Goal: Task Accomplishment & Management: Use online tool/utility

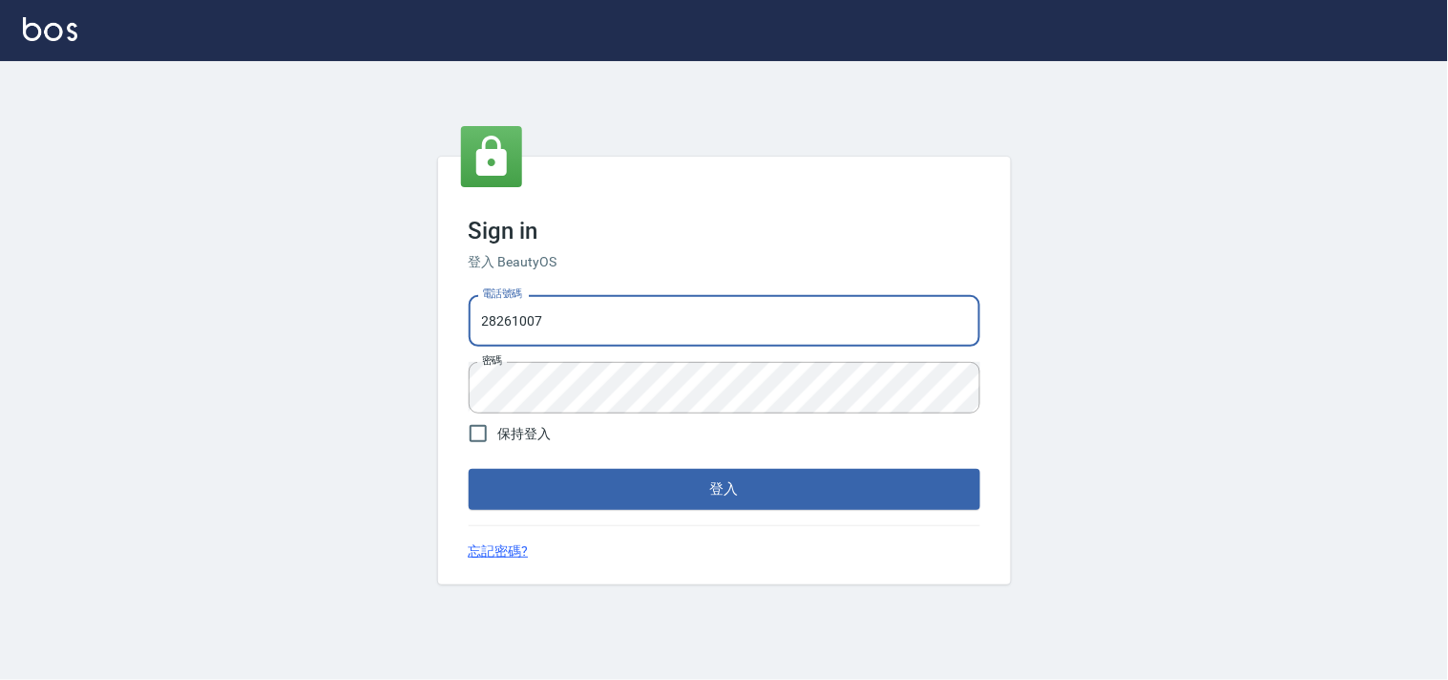
click at [590, 326] on input "28261007" at bounding box center [725, 321] width 512 height 52
type input "28362778"
click at [643, 483] on button "登入" at bounding box center [725, 489] width 512 height 40
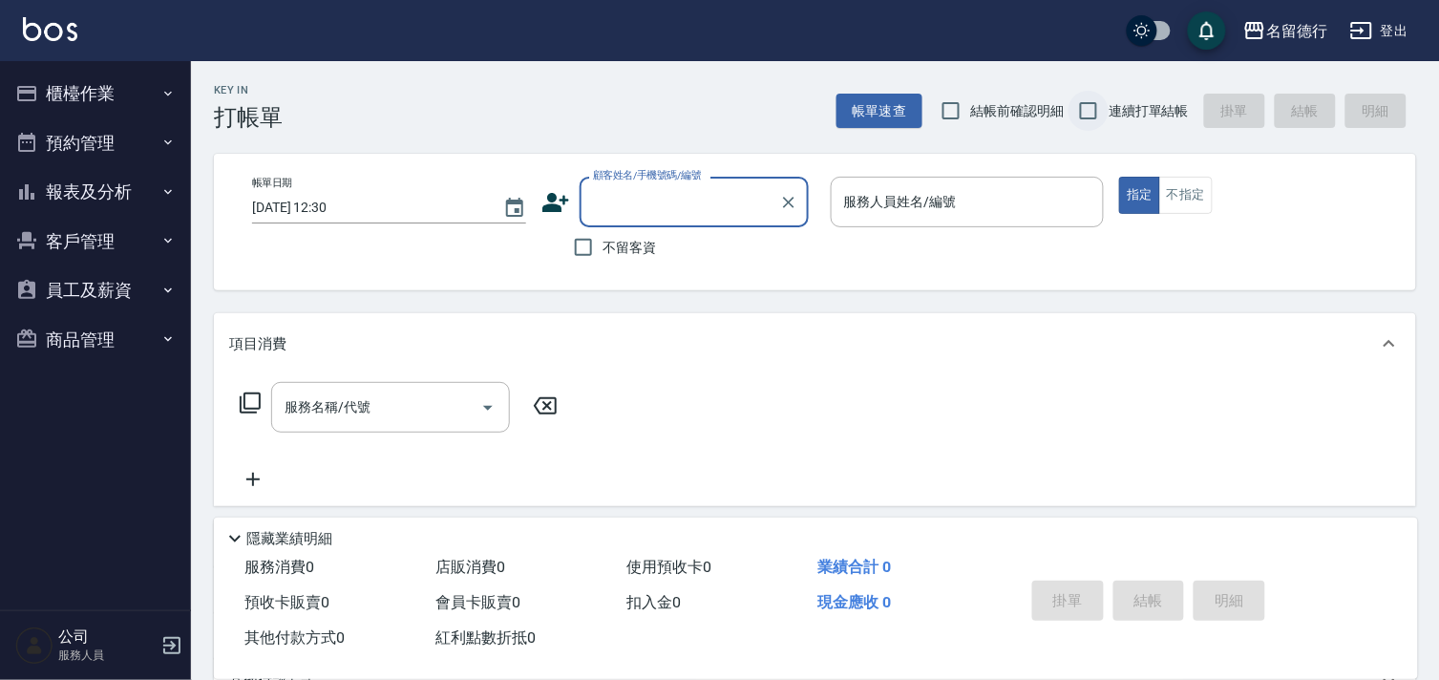
click at [1085, 115] on input "連續打單結帳" at bounding box center [1088, 111] width 40 height 40
checkbox input "true"
click at [623, 204] on div "顧客姓名/手機號碼/編號 顧客姓名/手機號碼/編號" at bounding box center [693, 202] width 229 height 51
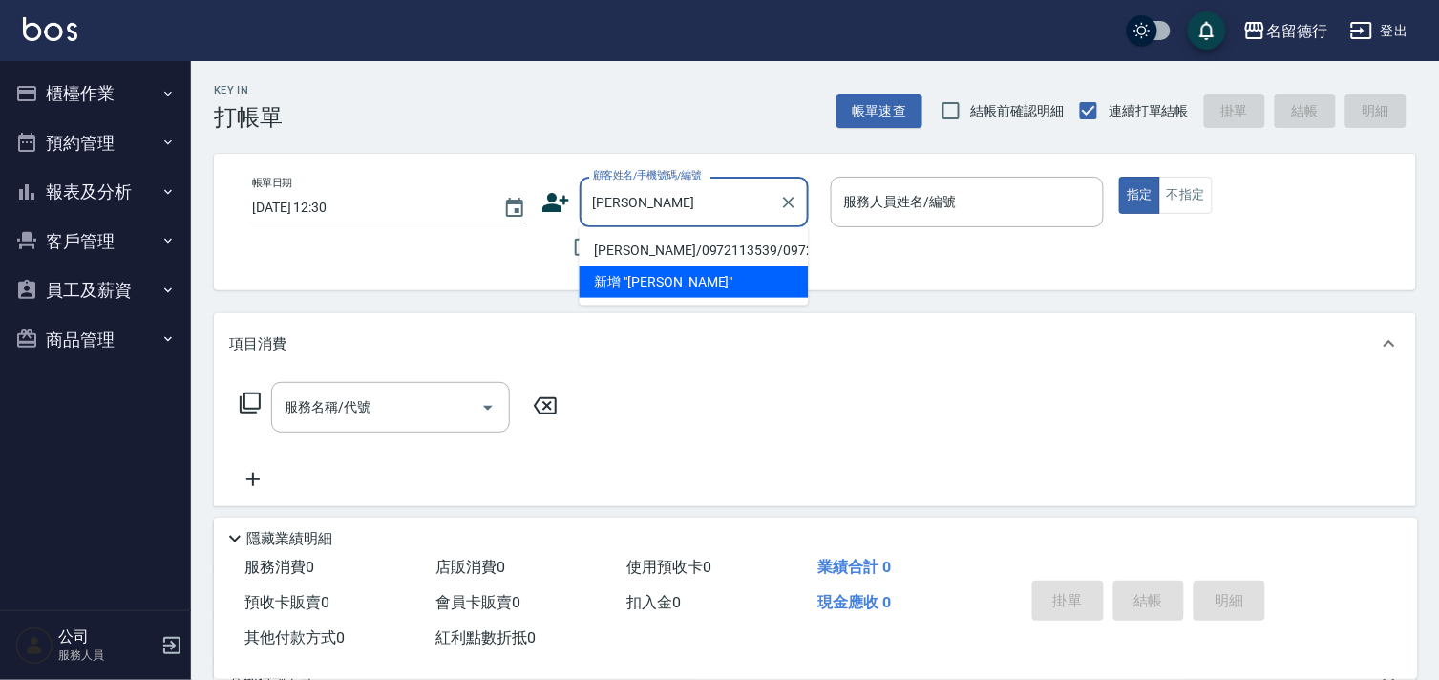
click at [625, 259] on li "[PERSON_NAME]/0972113539/0972113539" at bounding box center [693, 251] width 229 height 32
type input "[PERSON_NAME]/0972113539/0972113539"
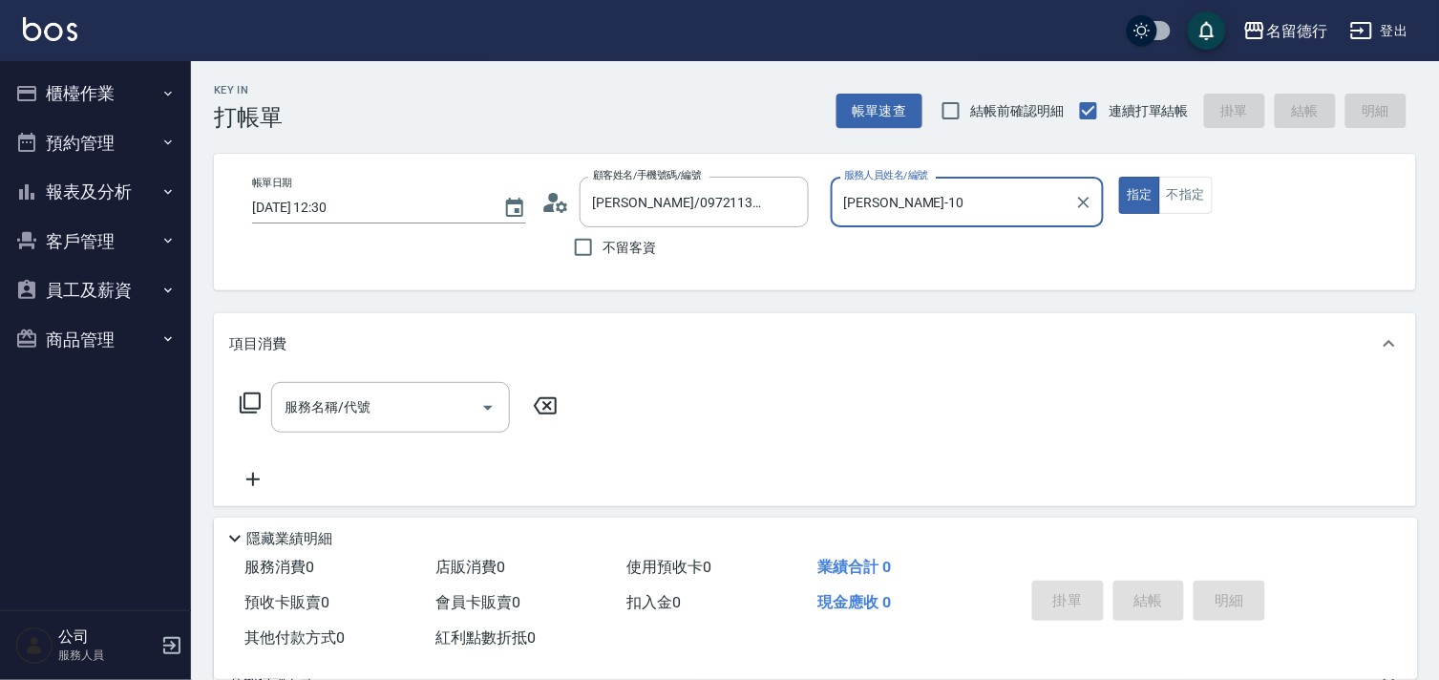
type input "[PERSON_NAME]-10"
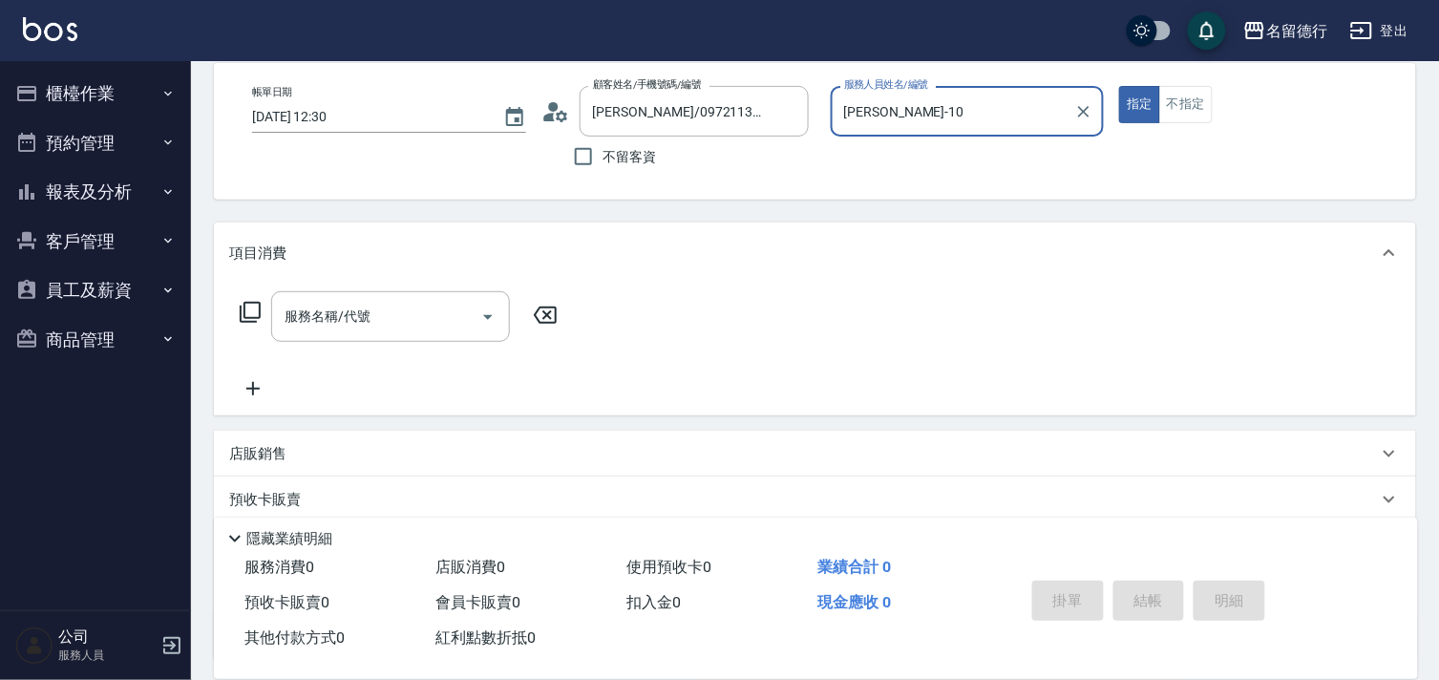
scroll to position [251, 0]
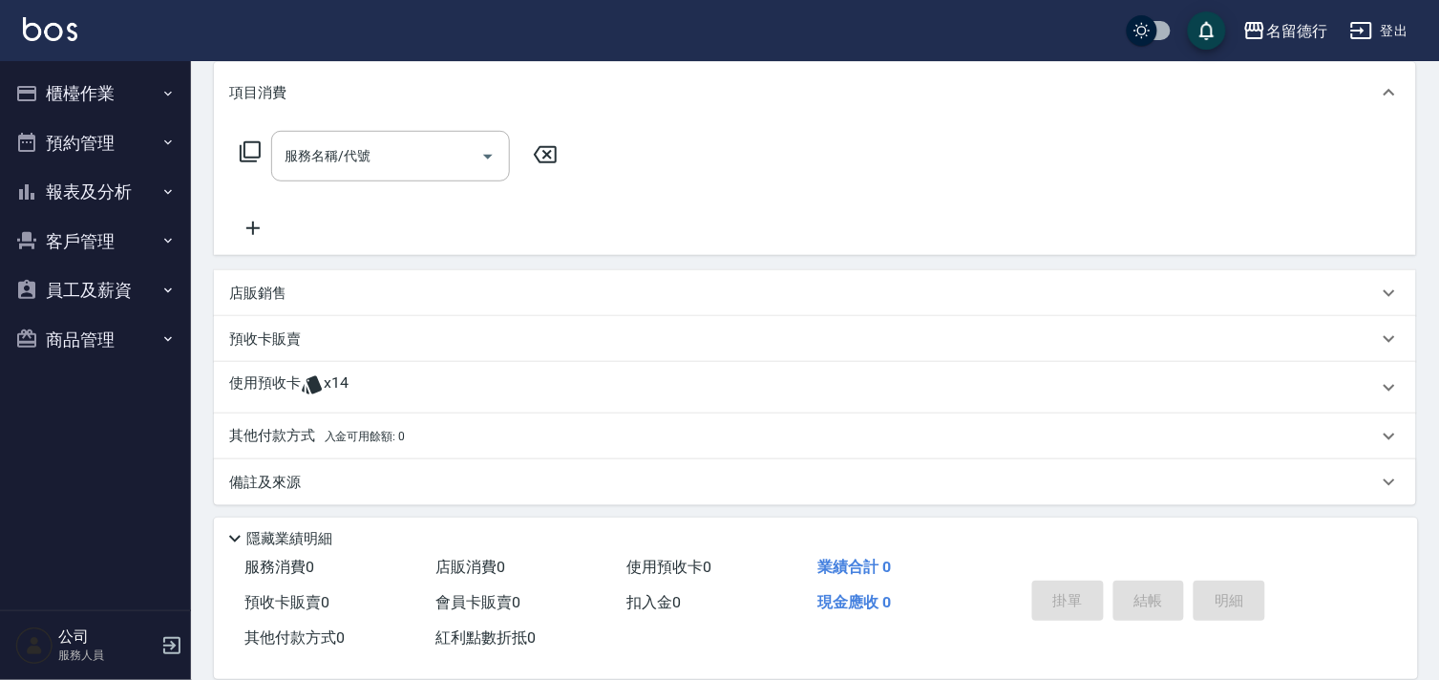
click at [274, 382] on p "使用預收卡" at bounding box center [265, 387] width 72 height 29
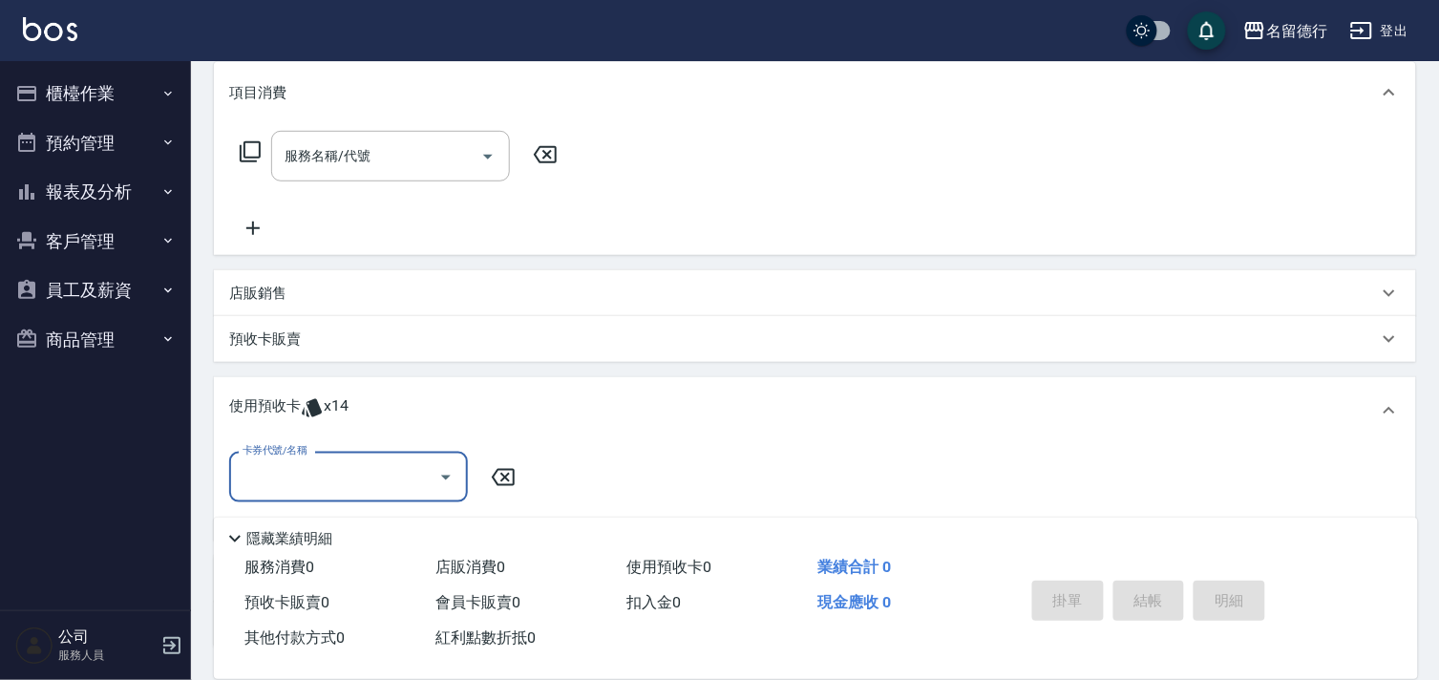
scroll to position [0, 0]
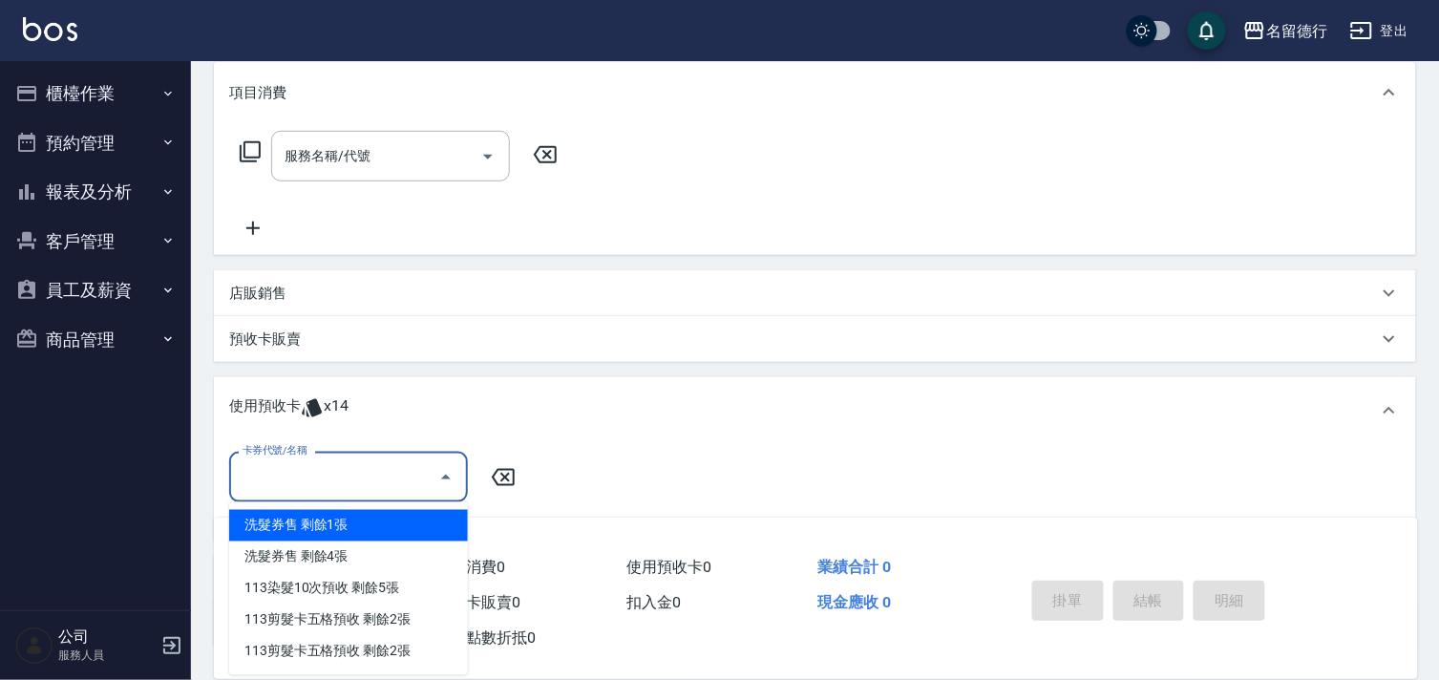
click at [262, 488] on input "卡券代號/名稱" at bounding box center [334, 476] width 193 height 33
click at [284, 529] on div "洗髮券售 剩餘1張" at bounding box center [348, 526] width 239 height 32
type input "洗髮券售"
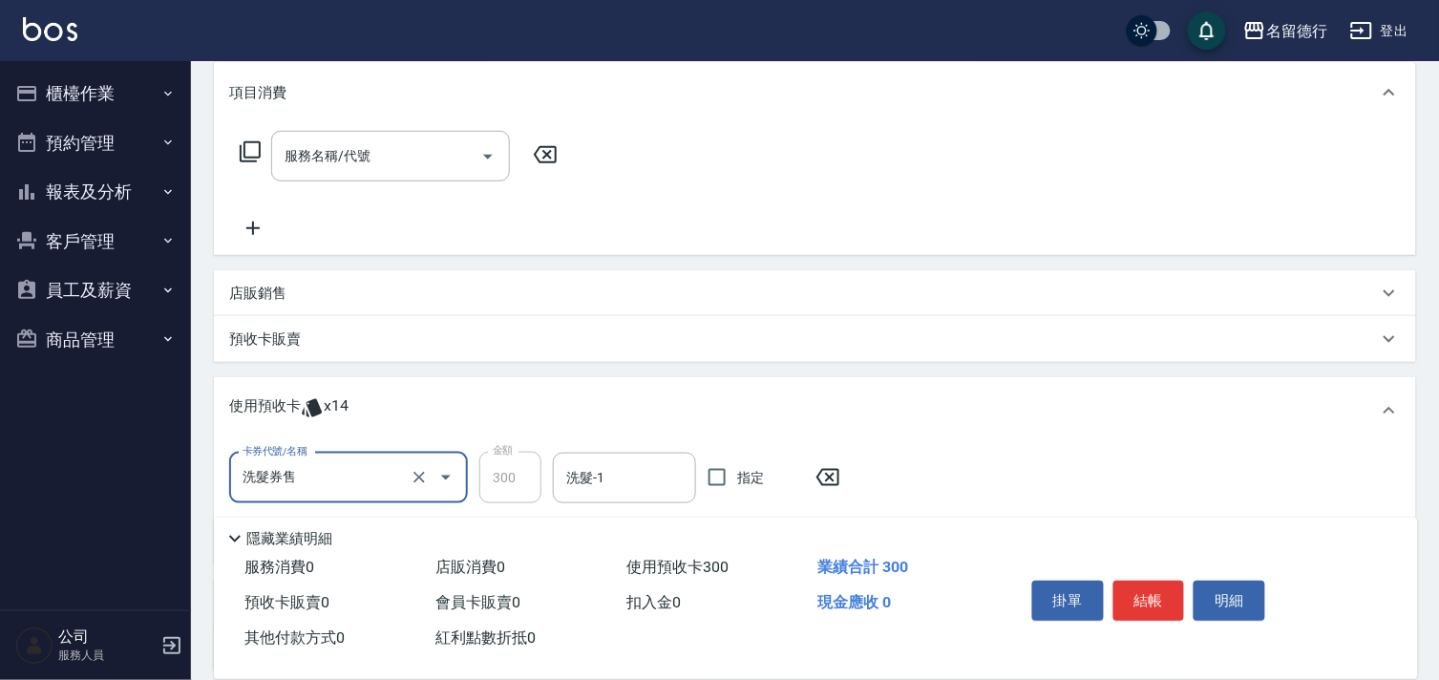
scroll to position [423, 0]
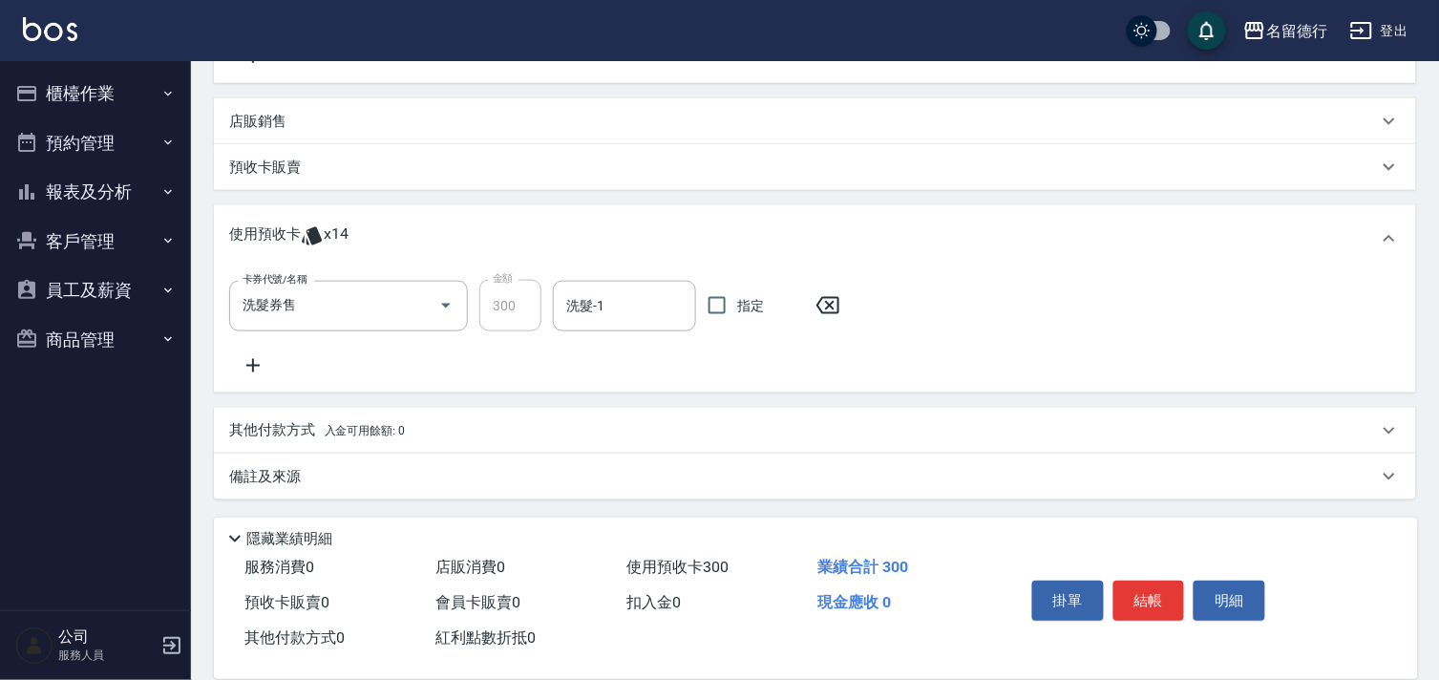
click at [251, 357] on icon at bounding box center [253, 365] width 48 height 23
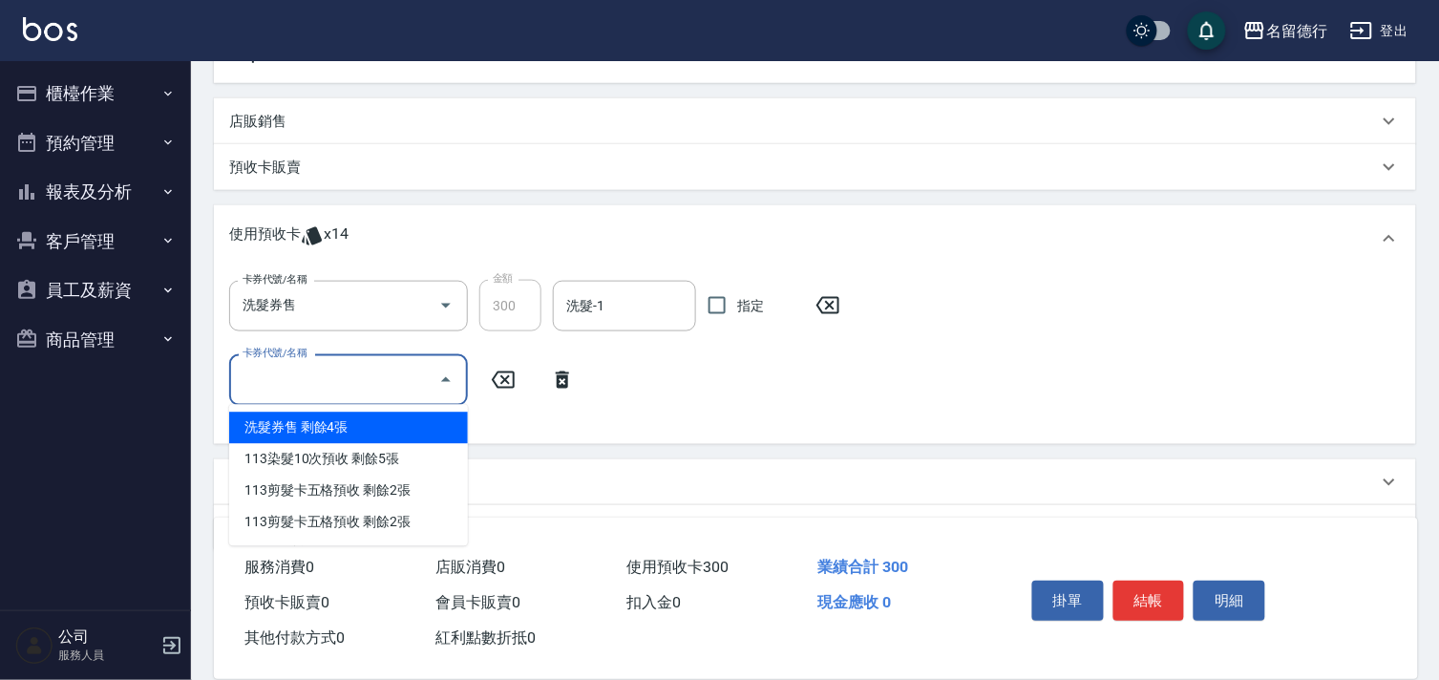
click at [277, 387] on input "卡券代號/名稱" at bounding box center [334, 379] width 193 height 33
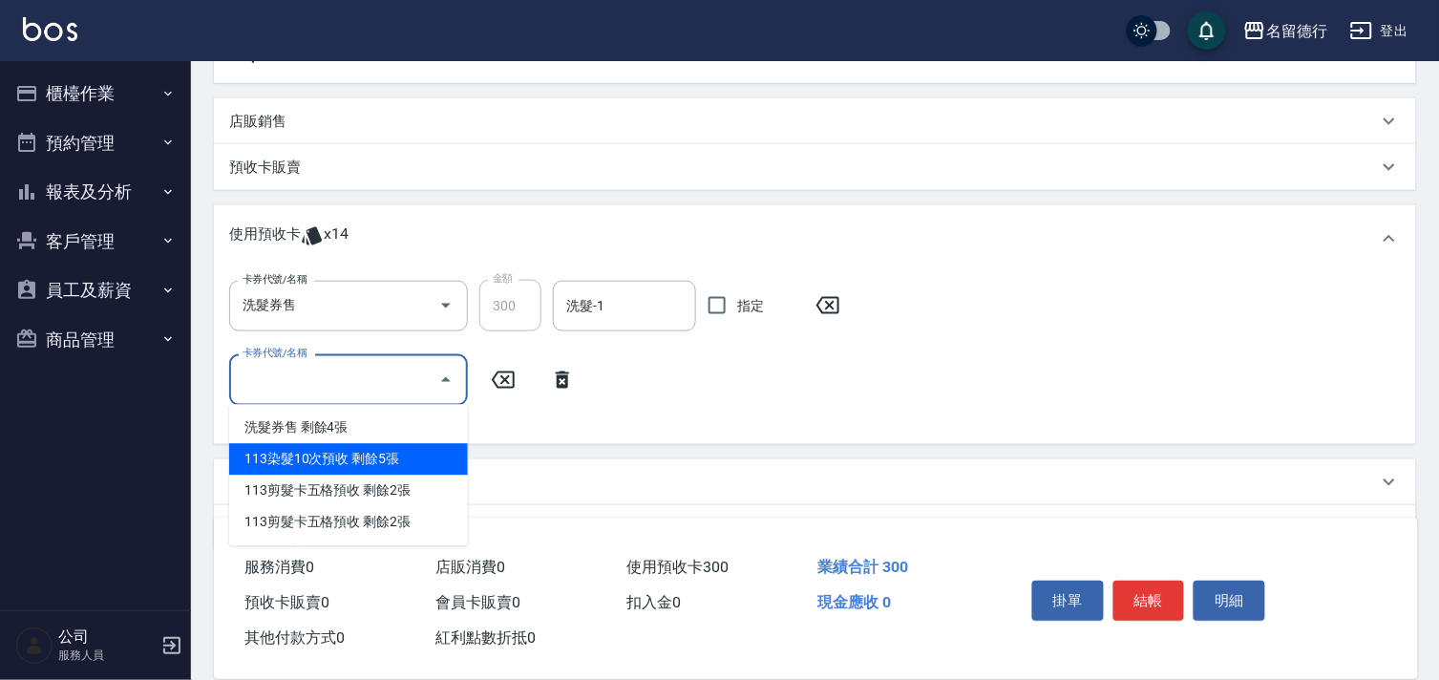
click at [283, 452] on div "113染髮10次預收 剩餘5張" at bounding box center [348, 460] width 239 height 32
type input "113染髮10次預收"
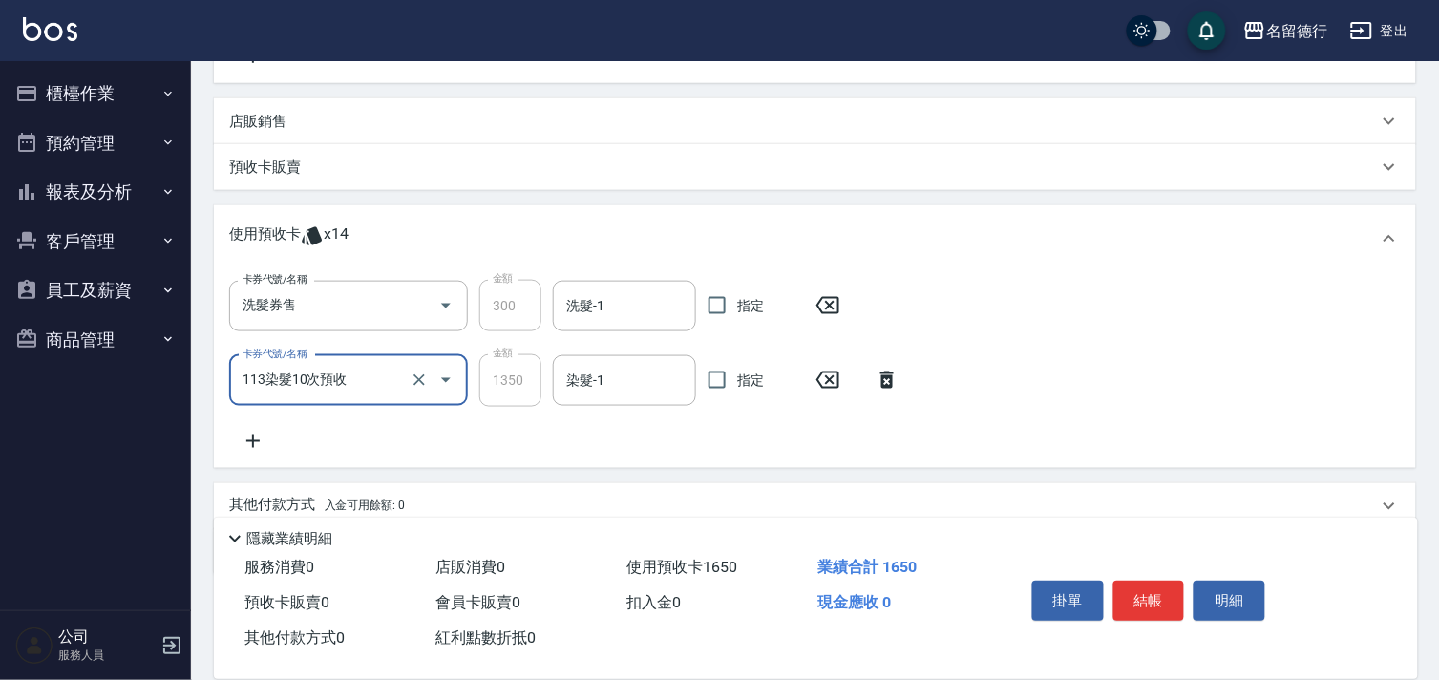
click at [258, 435] on icon at bounding box center [253, 441] width 48 height 23
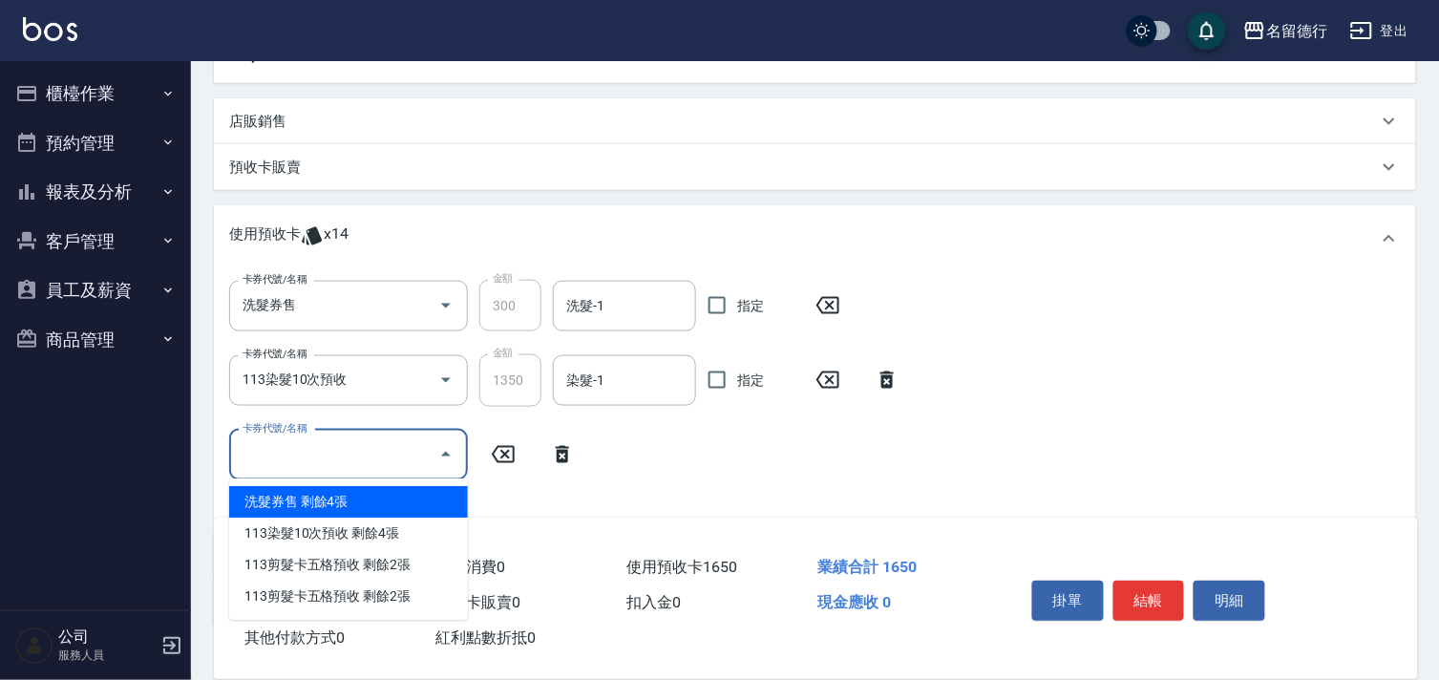
click at [260, 455] on input "卡券代號/名稱" at bounding box center [334, 454] width 193 height 33
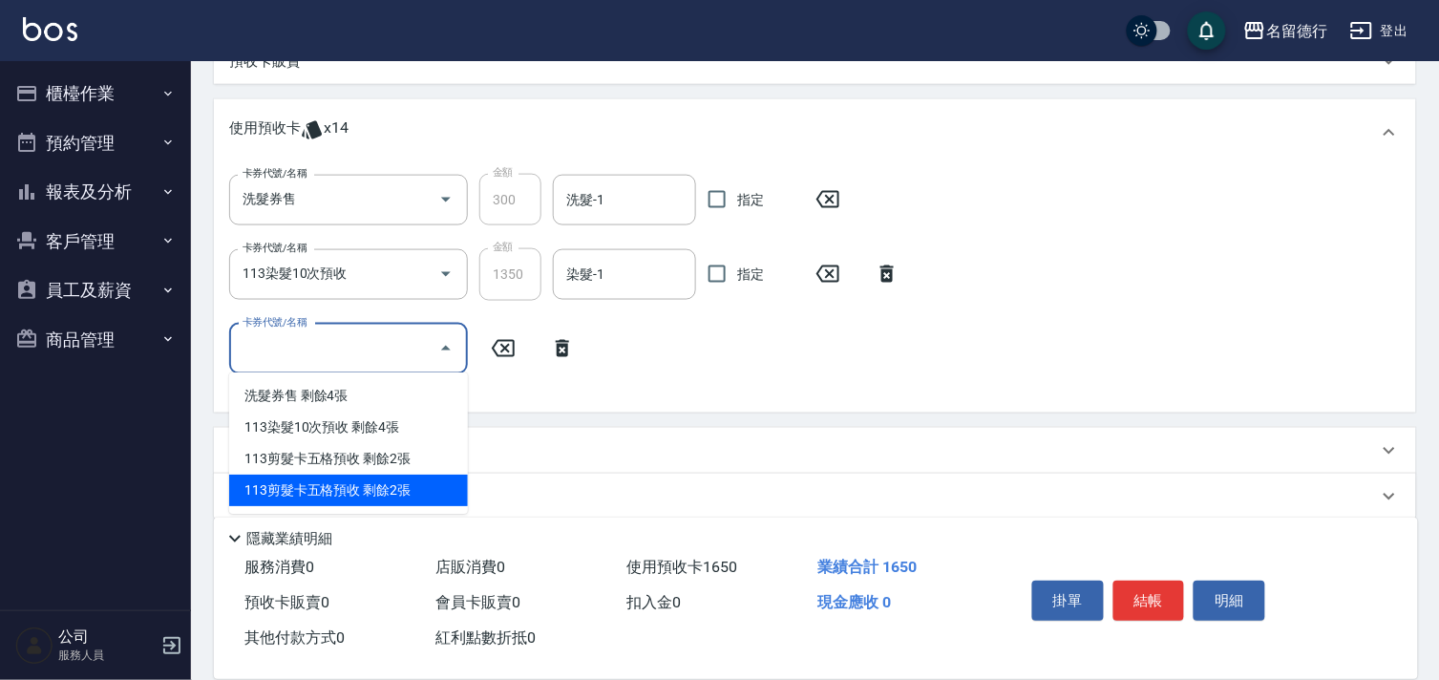
click at [256, 491] on div "113剪髮卡五格預收 剩餘2張" at bounding box center [348, 490] width 239 height 32
type input "113剪髮卡五格預收"
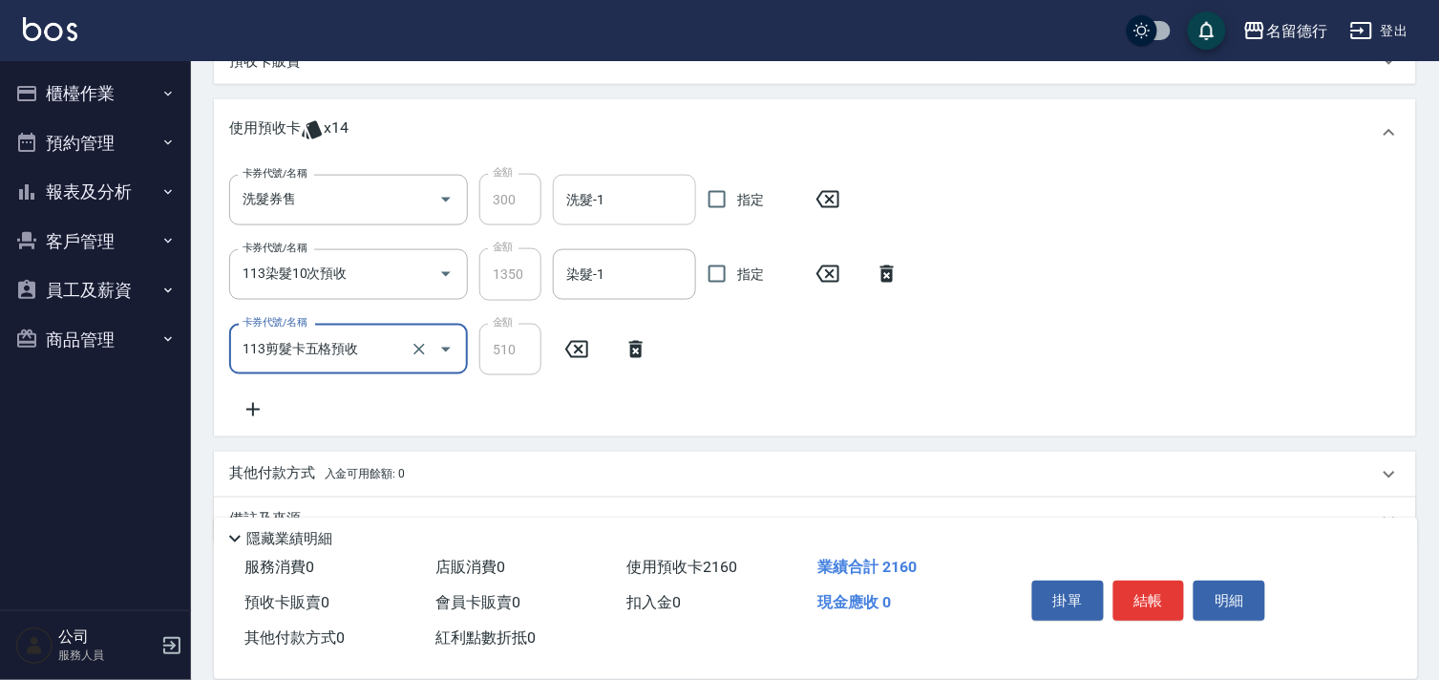
click at [653, 203] on input "洗髮-1" at bounding box center [624, 199] width 126 height 33
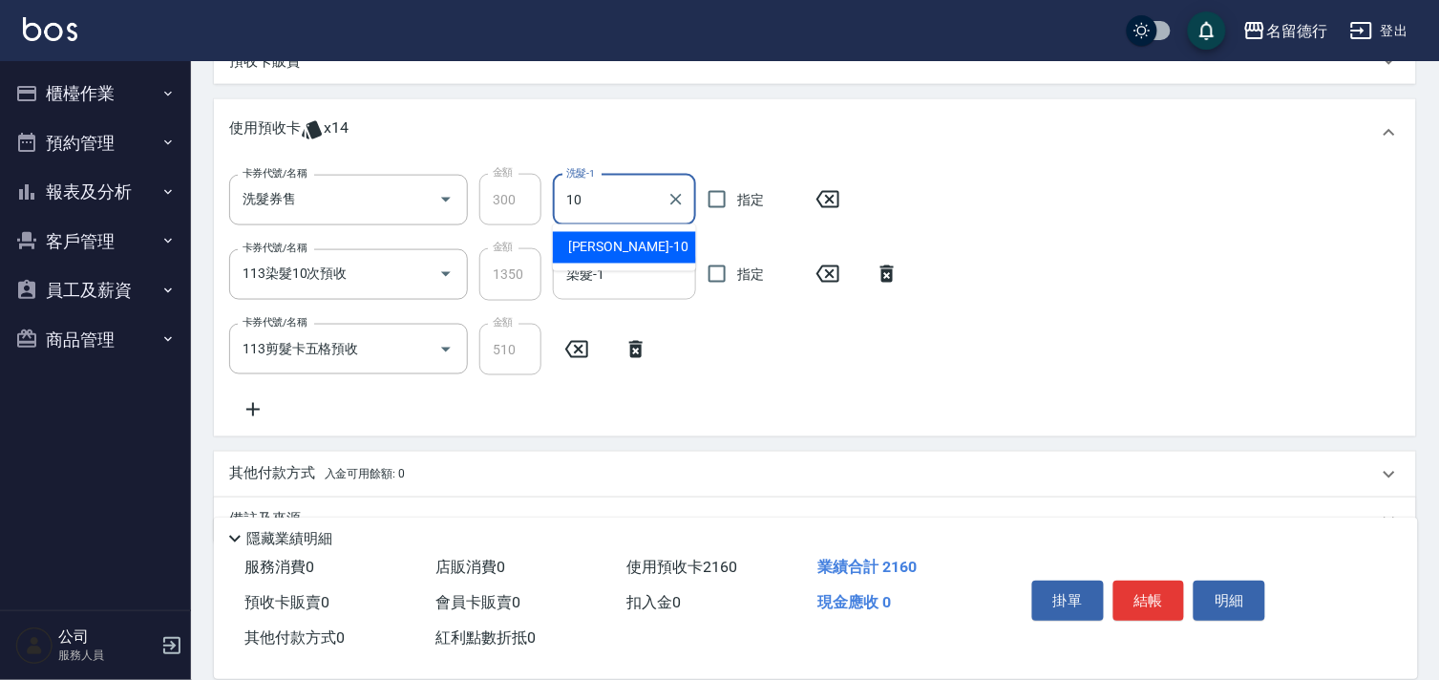
type input "[PERSON_NAME]-10"
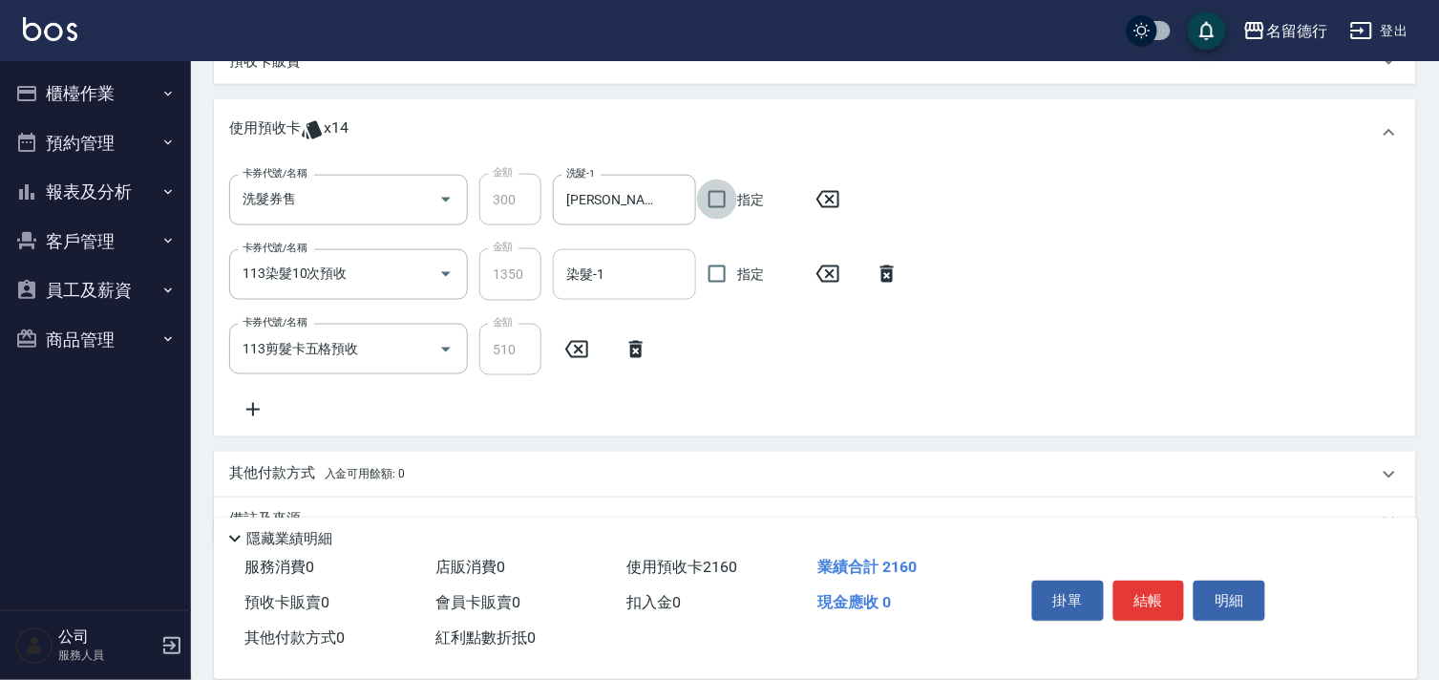
click at [609, 278] on input "染髮-1" at bounding box center [624, 274] width 126 height 33
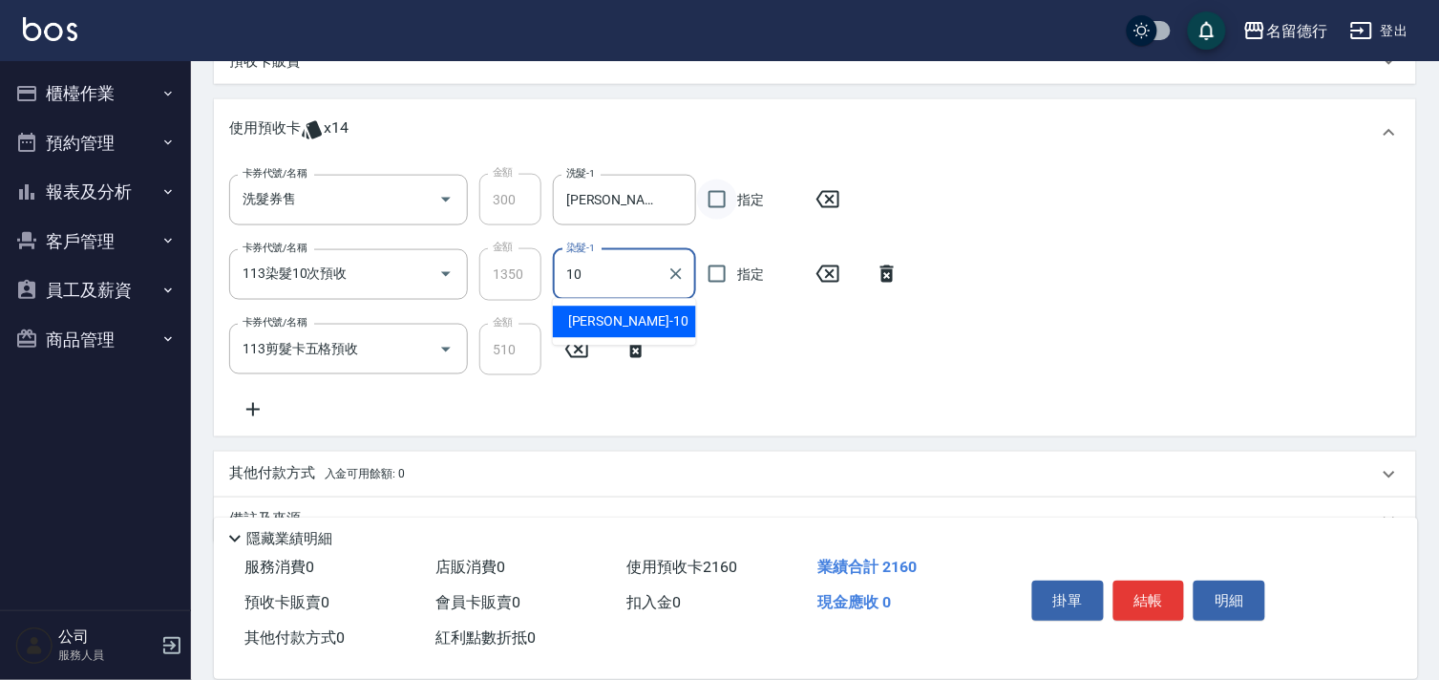
type input "[PERSON_NAME]-10"
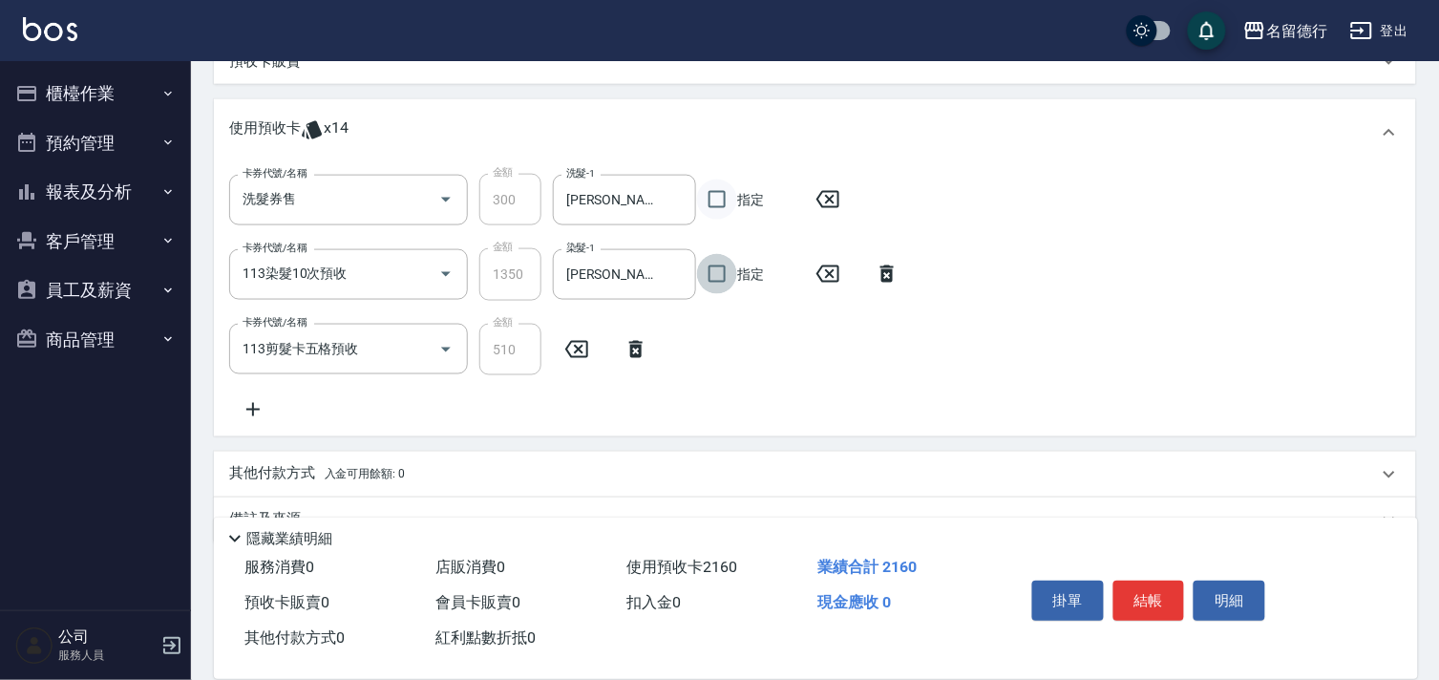
click at [719, 203] on input "指定" at bounding box center [717, 199] width 40 height 40
checkbox input "true"
click at [716, 272] on input "指定" at bounding box center [717, 274] width 40 height 40
checkbox input "true"
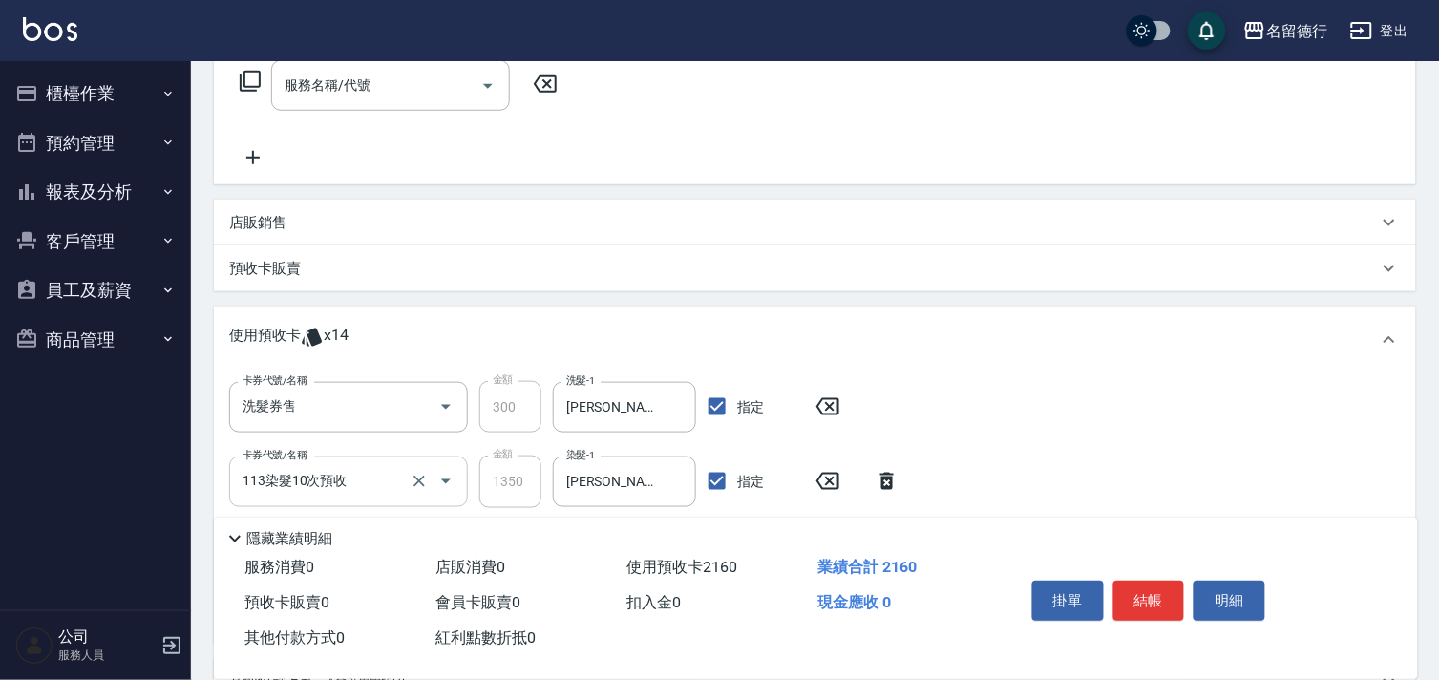
scroll to position [317, 0]
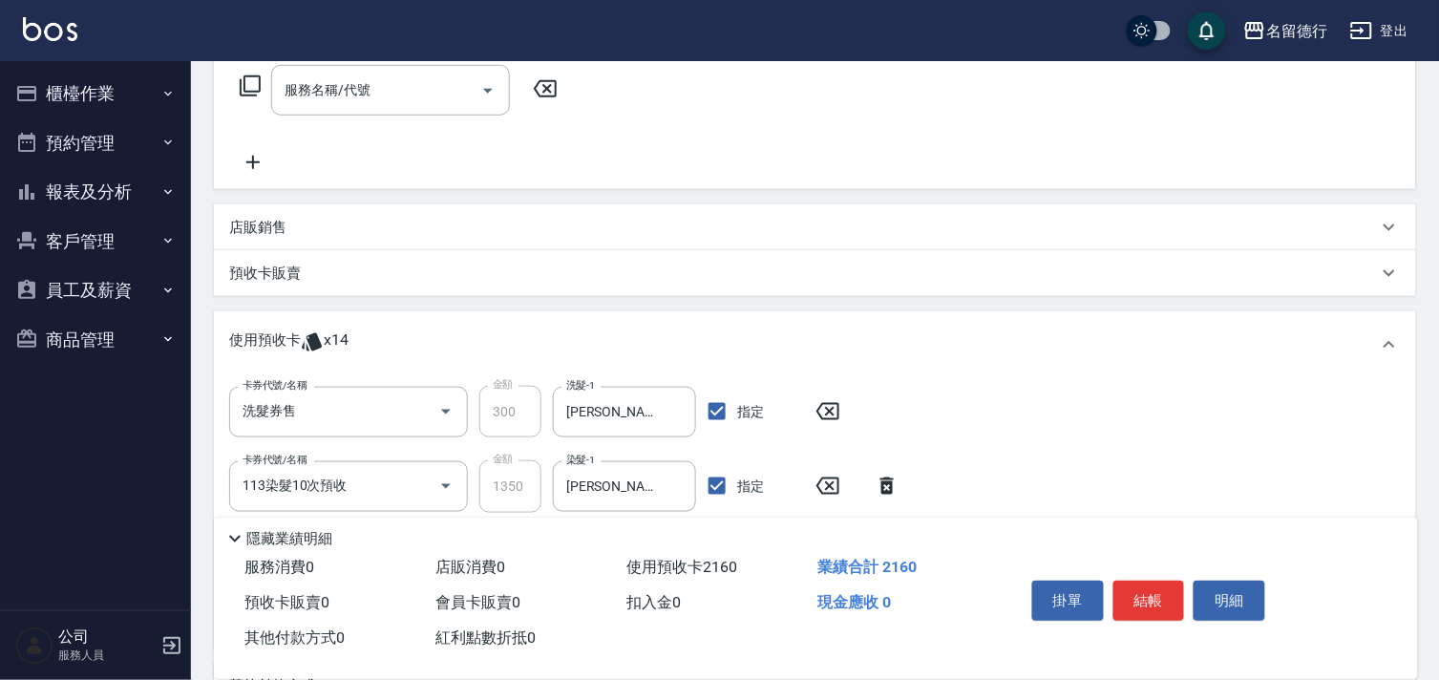
click at [253, 223] on p "店販銷售" at bounding box center [257, 228] width 57 height 20
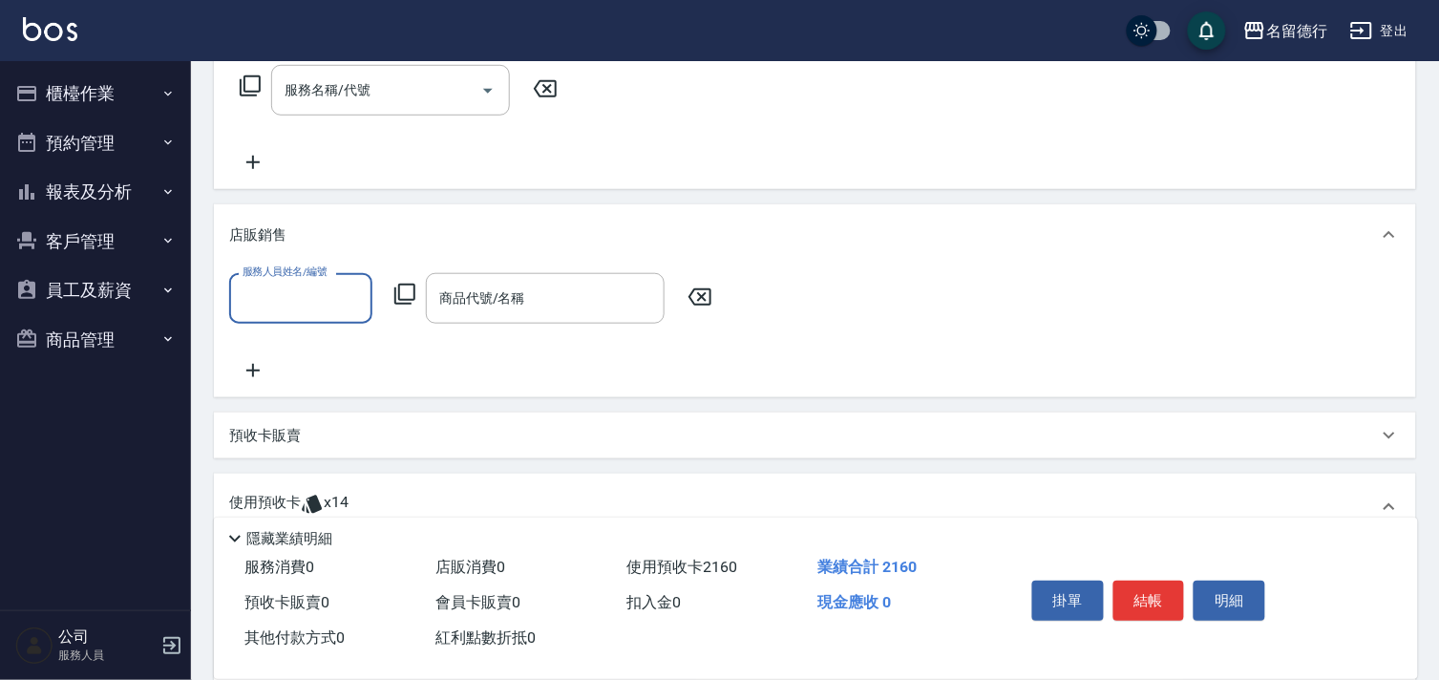
scroll to position [0, 0]
type input "[PERSON_NAME]-10"
click at [409, 291] on icon at bounding box center [404, 294] width 23 height 23
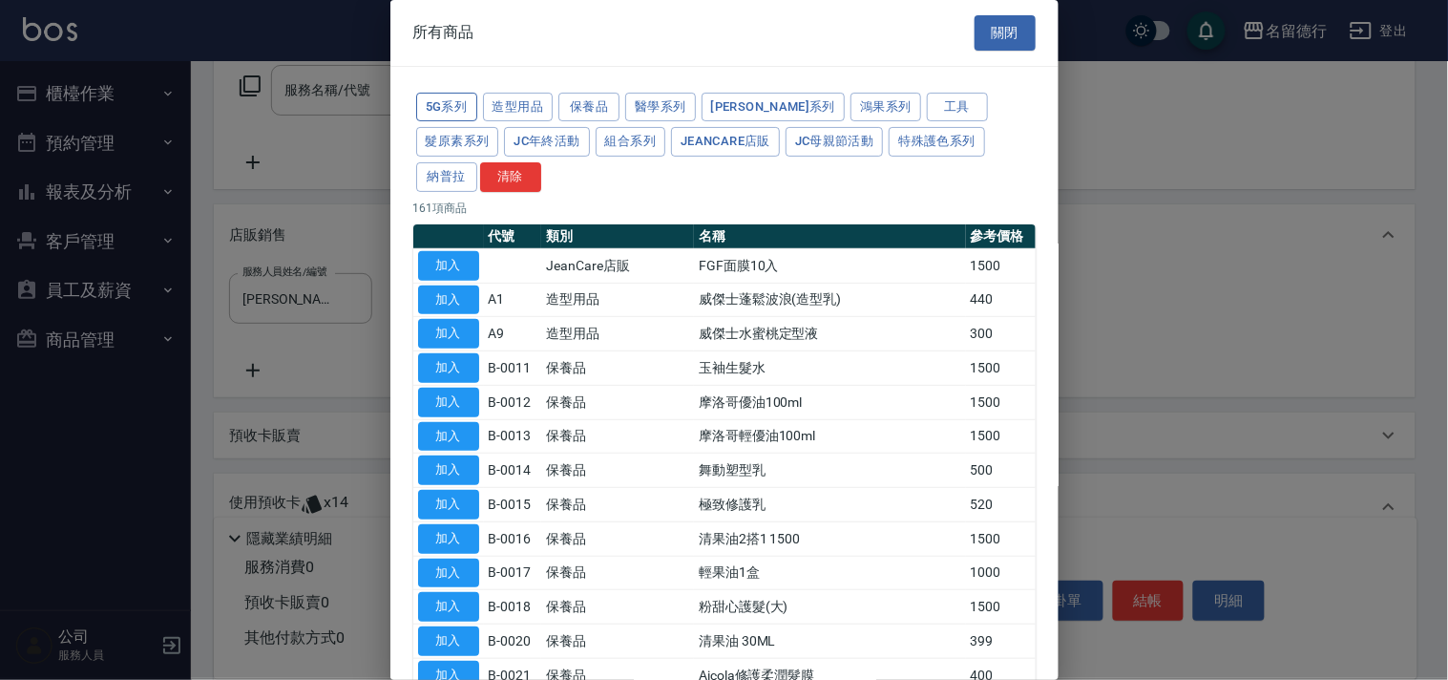
click at [463, 119] on button "5G系列" at bounding box center [446, 108] width 61 height 30
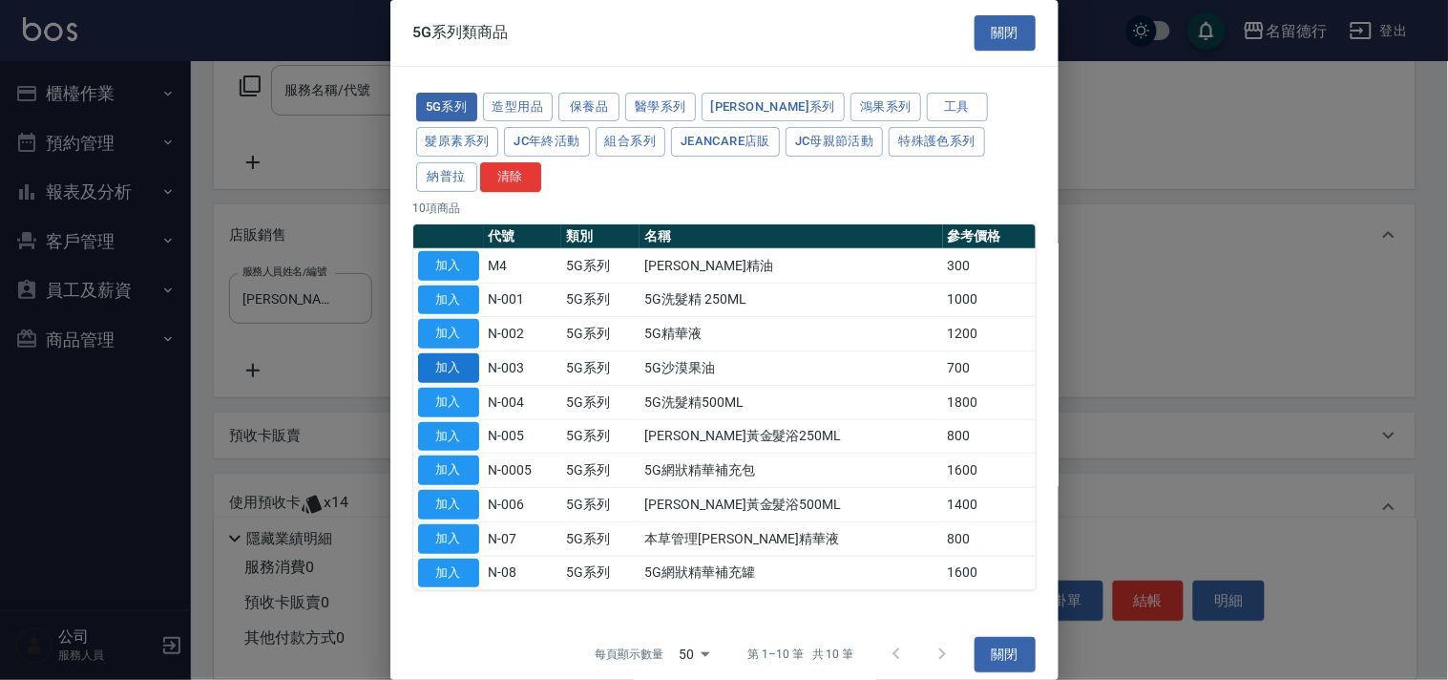
click at [452, 363] on button "加入" at bounding box center [448, 368] width 61 height 30
type input "5G沙漠果油"
